Goal: Information Seeking & Learning: Learn about a topic

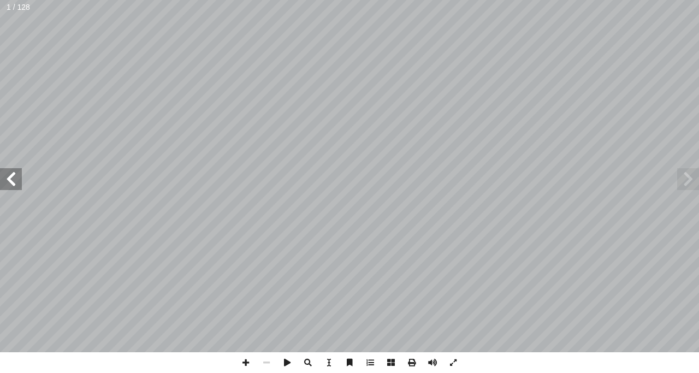
click at [8, 176] on span at bounding box center [11, 179] width 22 height 22
click at [17, 174] on span at bounding box center [11, 179] width 22 height 22
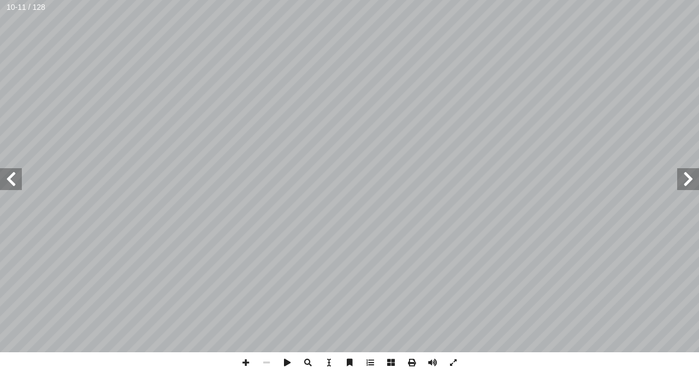
click at [17, 174] on span at bounding box center [11, 179] width 22 height 22
click at [247, 357] on span at bounding box center [245, 362] width 21 height 21
click at [17, 182] on span at bounding box center [11, 179] width 22 height 22
